Goal: Task Accomplishment & Management: Complete application form

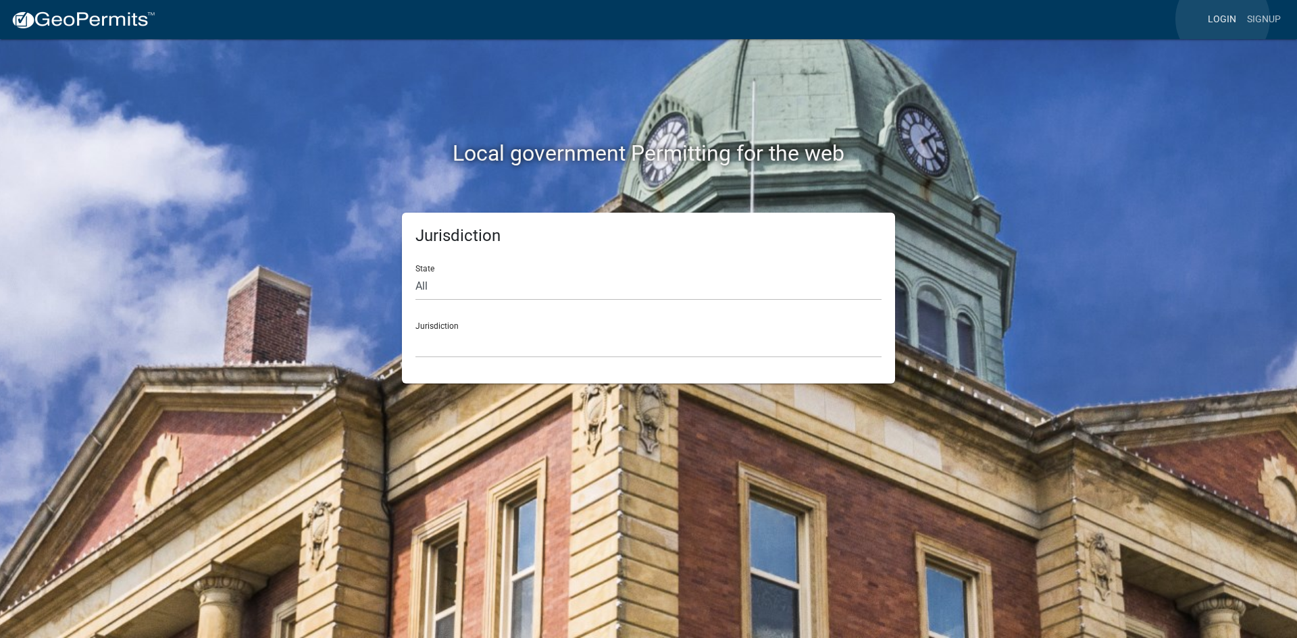
click at [1223, 19] on link "Login" at bounding box center [1221, 20] width 39 height 26
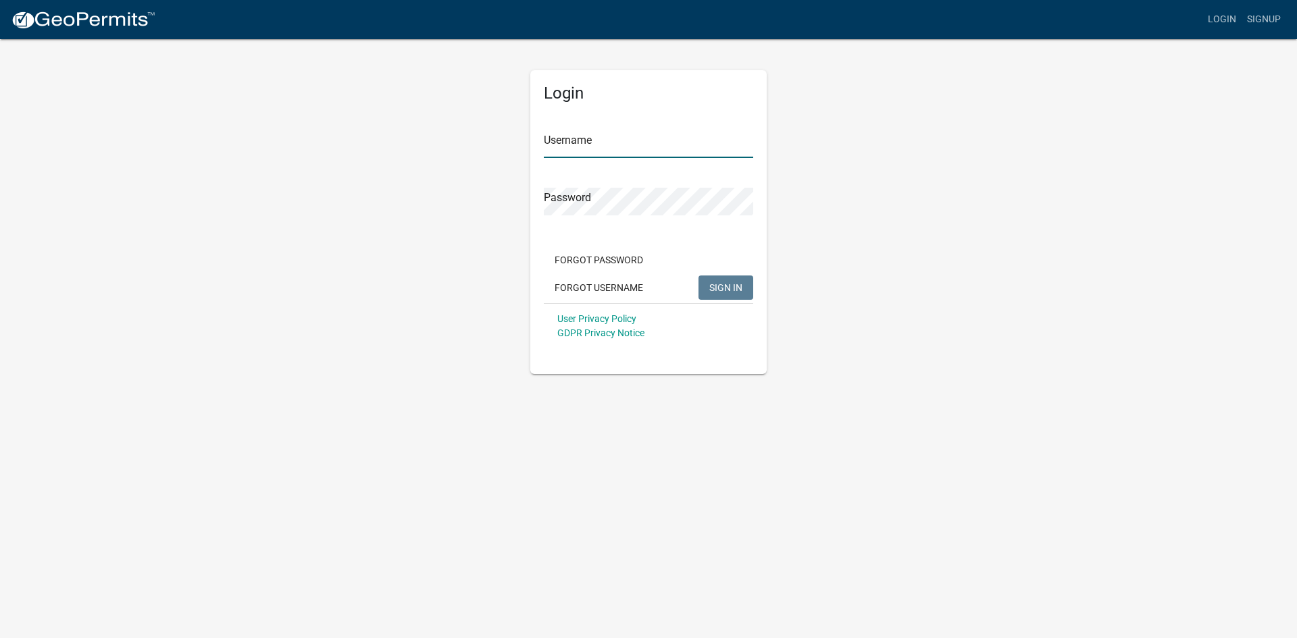
click at [570, 147] on input "Username" at bounding box center [648, 144] width 209 height 28
click at [569, 143] on input "KSKgo" at bounding box center [648, 144] width 209 height 28
click at [582, 142] on input "KSKgeo" at bounding box center [648, 144] width 209 height 28
type input "KSKgeopermits"
click at [717, 288] on span "SIGN IN" at bounding box center [725, 287] width 33 height 11
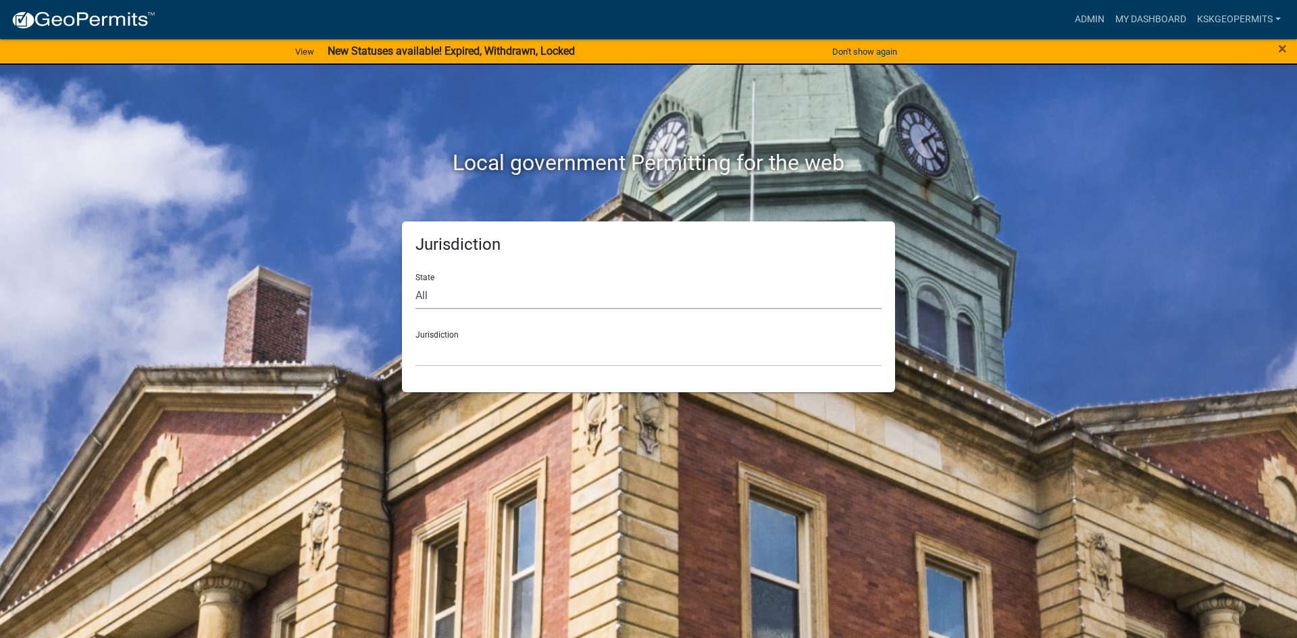
click at [426, 291] on select "All [US_STATE] [US_STATE] [US_STATE] [US_STATE] [US_STATE] [US_STATE] [US_STATE…" at bounding box center [648, 296] width 466 height 28
select select "[US_STATE]"
click at [415, 282] on select "All [US_STATE] [US_STATE] [US_STATE] [US_STATE] [US_STATE] [US_STATE] [US_STATE…" at bounding box center [648, 296] width 466 height 28
click at [432, 336] on div "Jurisdiction City of [GEOGRAPHIC_DATA], [US_STATE] City of [GEOGRAPHIC_DATA], […" at bounding box center [648, 343] width 466 height 47
click at [435, 346] on select "City of [GEOGRAPHIC_DATA], [US_STATE] City of [GEOGRAPHIC_DATA], [US_STATE] Cit…" at bounding box center [648, 353] width 466 height 28
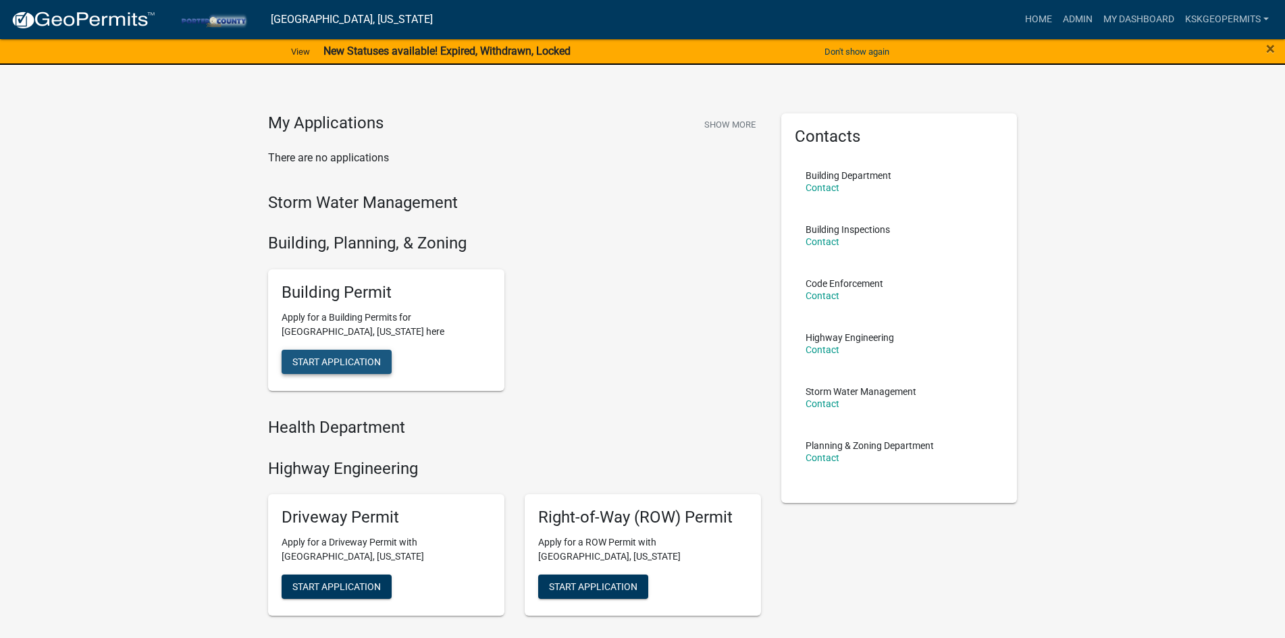
click at [336, 361] on span "Start Application" at bounding box center [336, 361] width 88 height 11
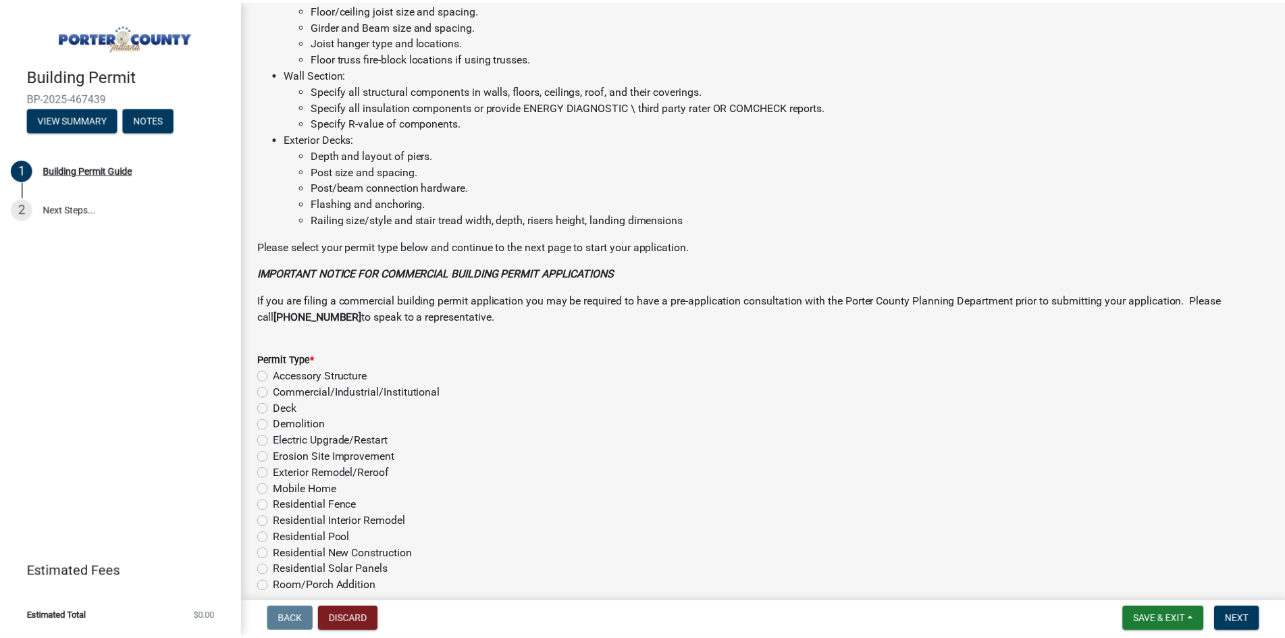
scroll to position [890, 0]
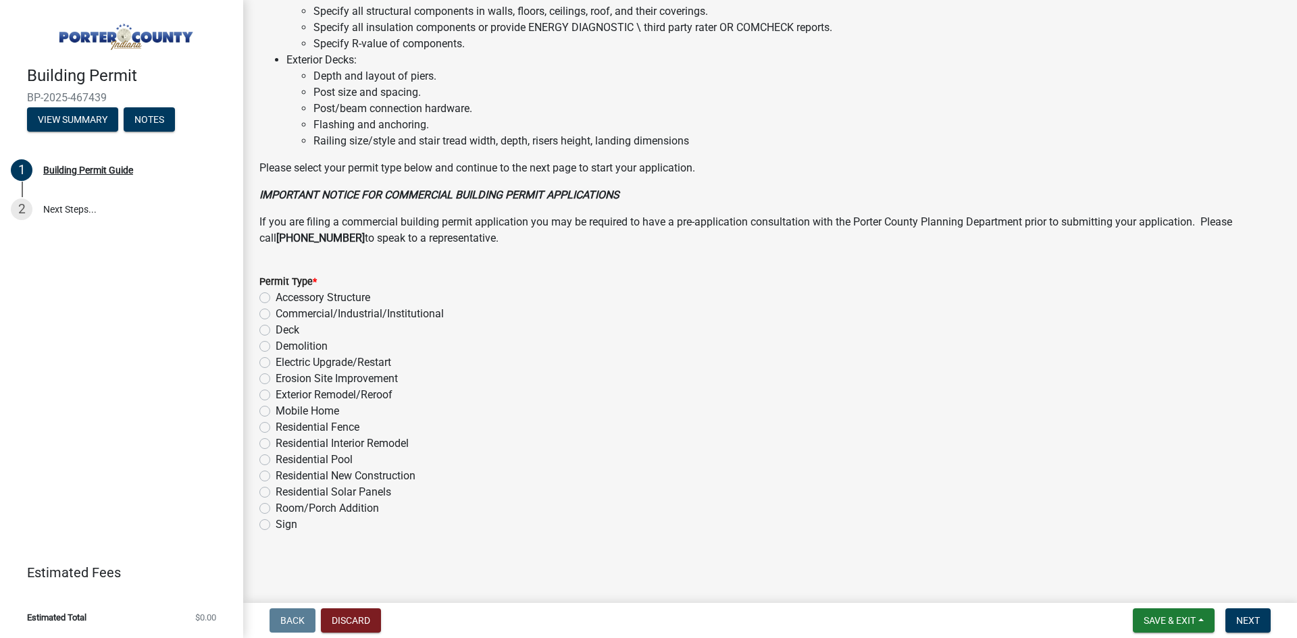
click at [276, 493] on label "Residential Solar Panels" at bounding box center [333, 492] width 115 height 16
click at [276, 493] on input "Residential Solar Panels" at bounding box center [280, 488] width 9 height 9
radio input "true"
click at [516, 500] on div "Room/Porch Addition" at bounding box center [769, 508] width 1021 height 16
click at [207, 478] on div "Building Permit BP-2025-467439 View Summary Notes 1 Building Permit Guide 2 Nex…" at bounding box center [121, 319] width 243 height 638
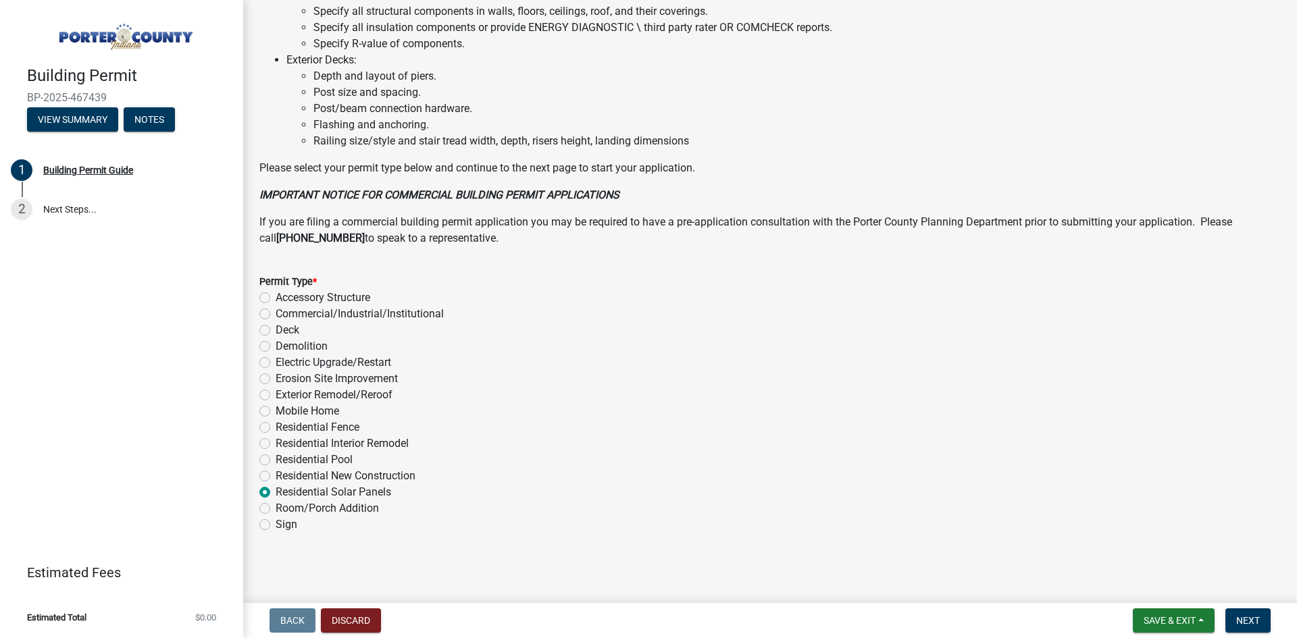
click at [358, 268] on form "Permit Type * Accessory Structure Commercial/Industrial/Institutional Deck Demo…" at bounding box center [769, 395] width 1021 height 276
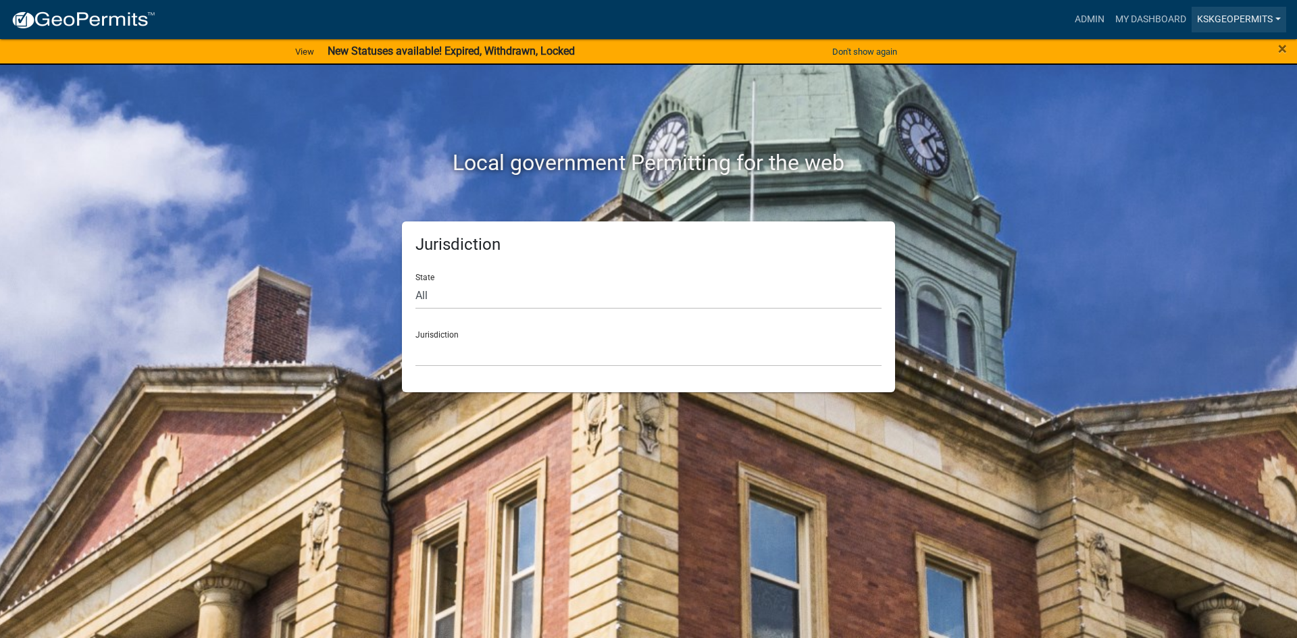
click at [1277, 16] on link "KSKgeopermits" at bounding box center [1238, 20] width 95 height 26
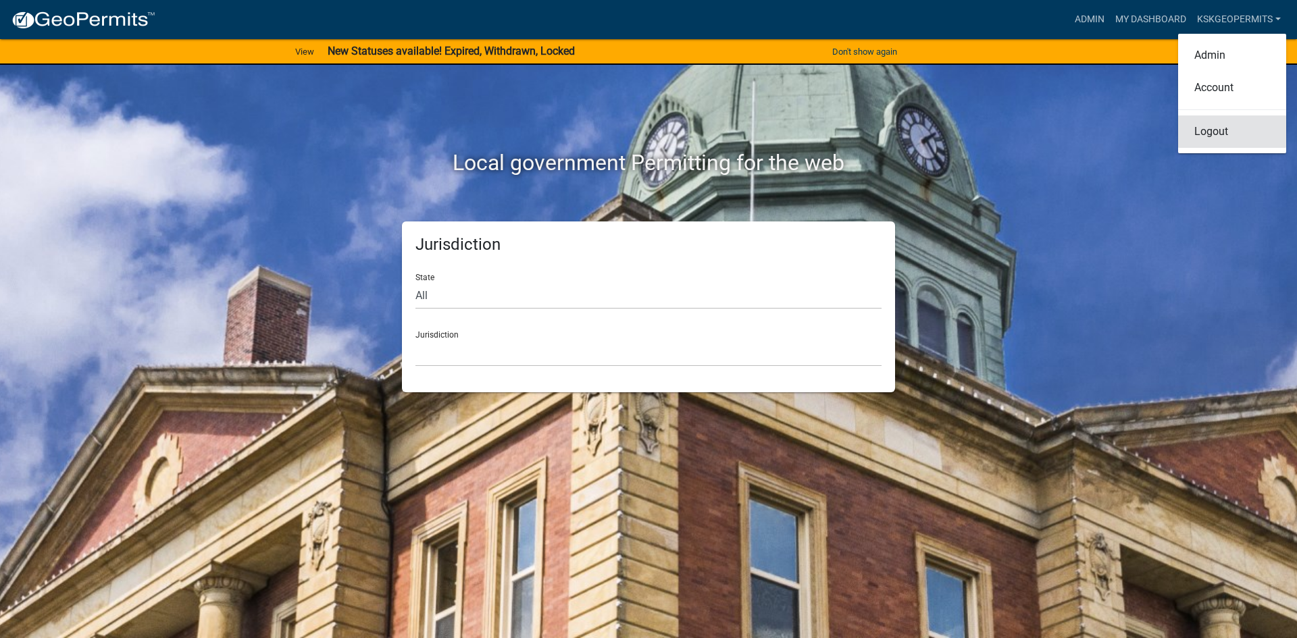
click at [1212, 132] on link "Logout" at bounding box center [1232, 131] width 108 height 32
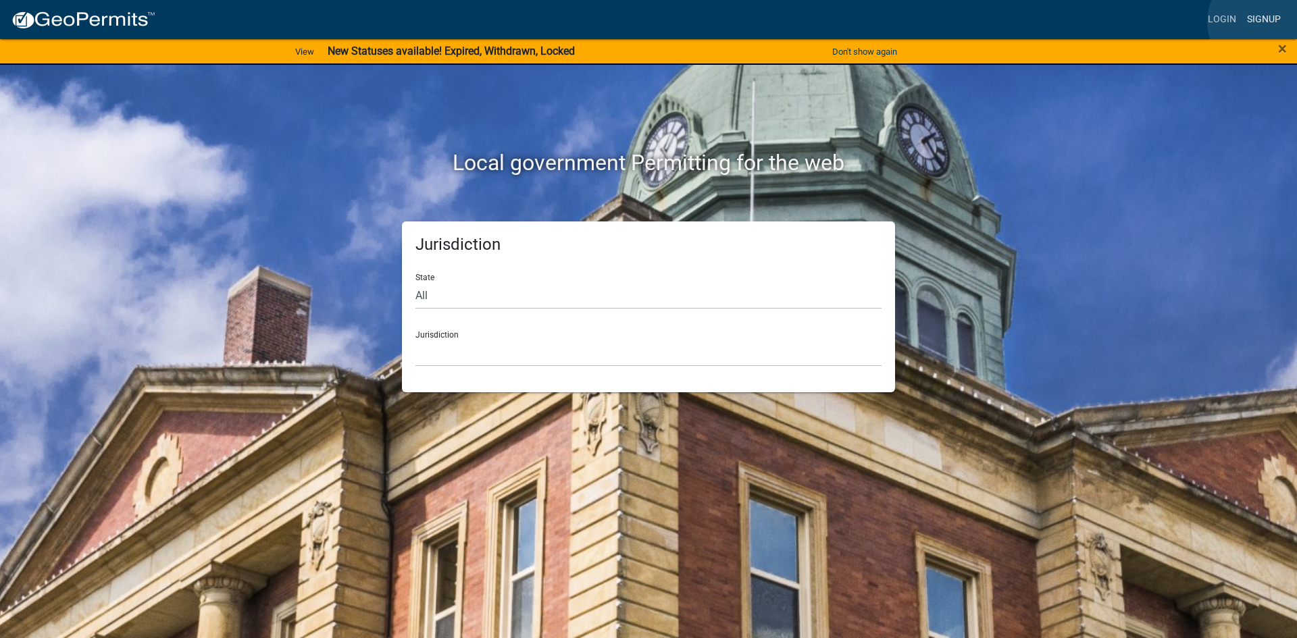
click at [1262, 22] on link "Signup" at bounding box center [1263, 20] width 45 height 26
